Goal: Task Accomplishment & Management: Manage account settings

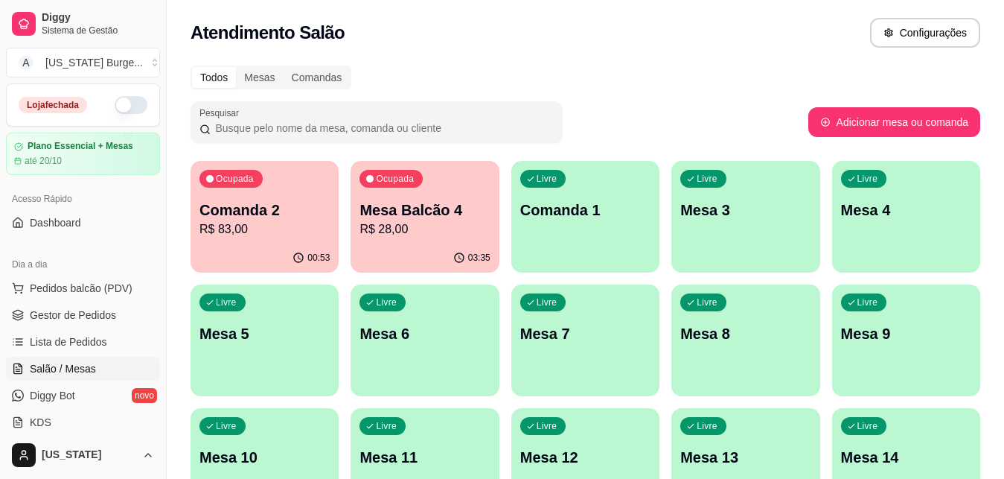
click at [430, 223] on p "R$ 28,00" at bounding box center [425, 229] width 130 height 18
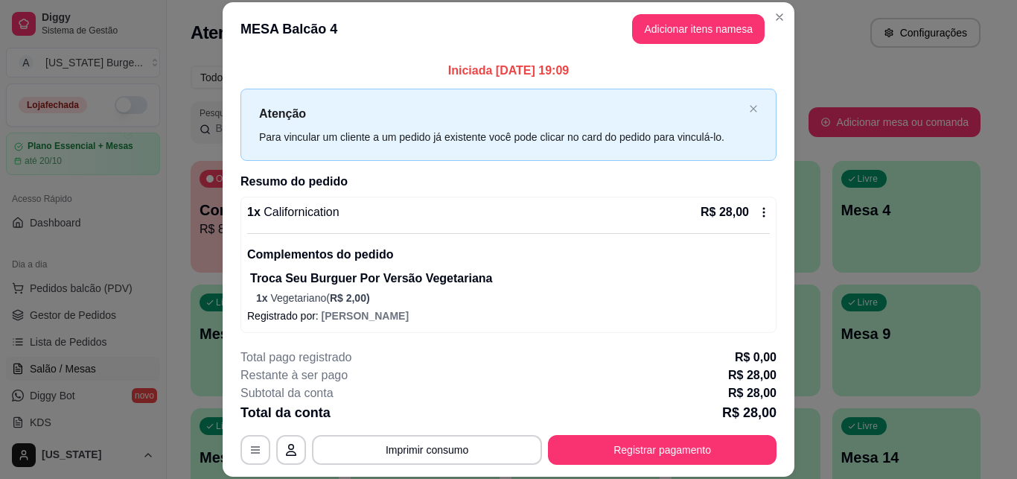
click at [339, 218] on div "1 x Californication R$ 28,00" at bounding box center [508, 212] width 523 height 18
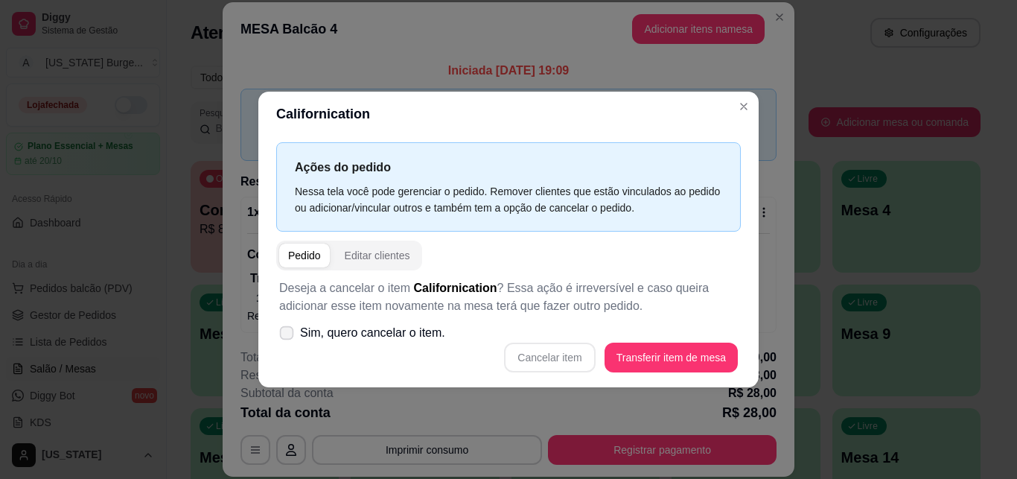
click at [421, 341] on span "Sim, quero cancelar o item." at bounding box center [372, 333] width 145 height 18
click at [288, 341] on input "Sim, quero cancelar o item." at bounding box center [283, 340] width 10 height 10
checkbox input "true"
click at [523, 356] on button "Cancelar item" at bounding box center [550, 356] width 89 height 29
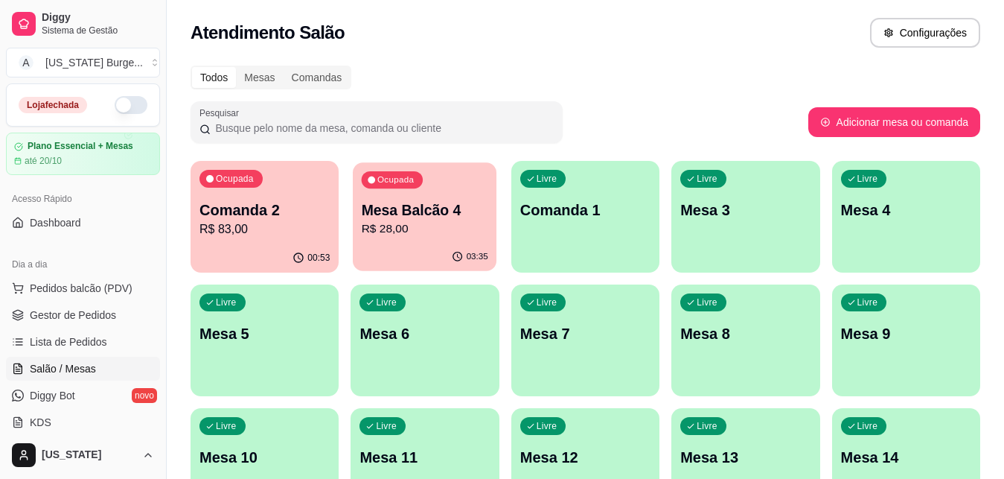
click at [429, 220] on p "R$ 28,00" at bounding box center [425, 228] width 127 height 17
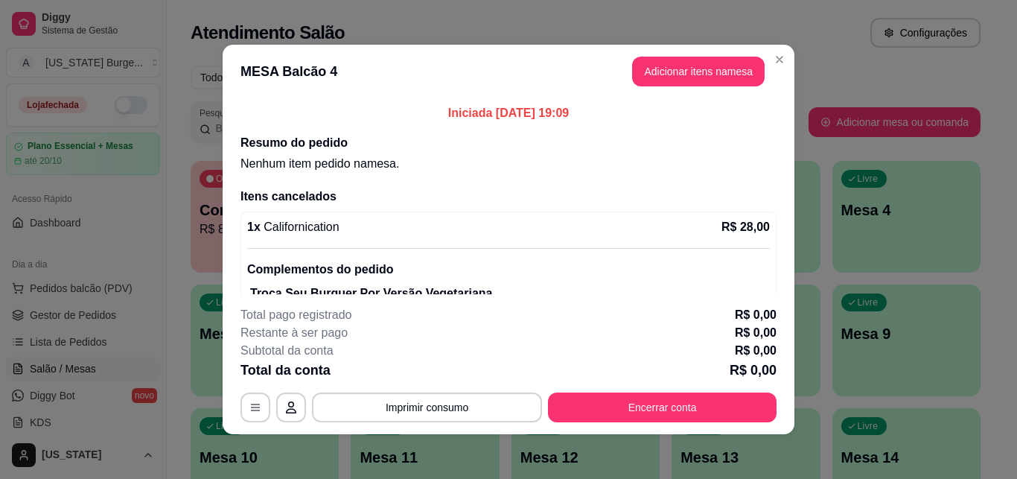
click at [331, 230] on span "Californication" at bounding box center [300, 226] width 79 height 13
click at [316, 226] on span "Californication" at bounding box center [300, 226] width 79 height 13
click at [409, 409] on button "Imprimir consumo" at bounding box center [427, 407] width 223 height 29
click at [424, 375] on button "IMPRESSORA" at bounding box center [426, 373] width 108 height 24
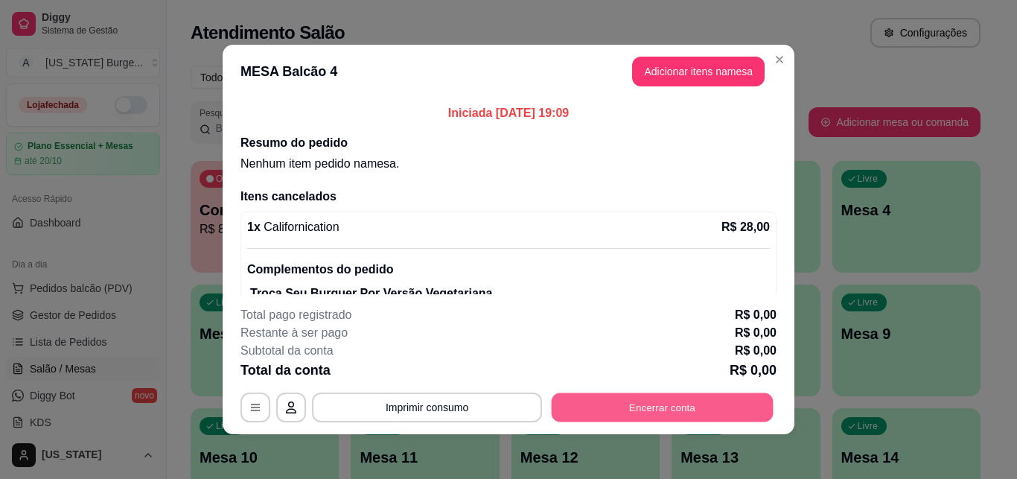
click at [577, 407] on button "Encerrar conta" at bounding box center [663, 407] width 222 height 29
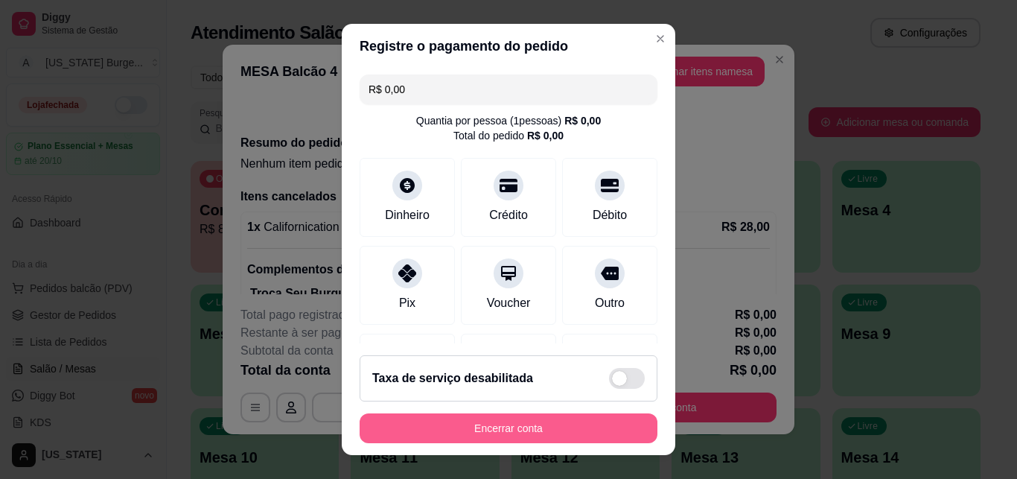
click at [558, 425] on button "Encerrar conta" at bounding box center [509, 428] width 298 height 30
